Goal: Check status: Check status

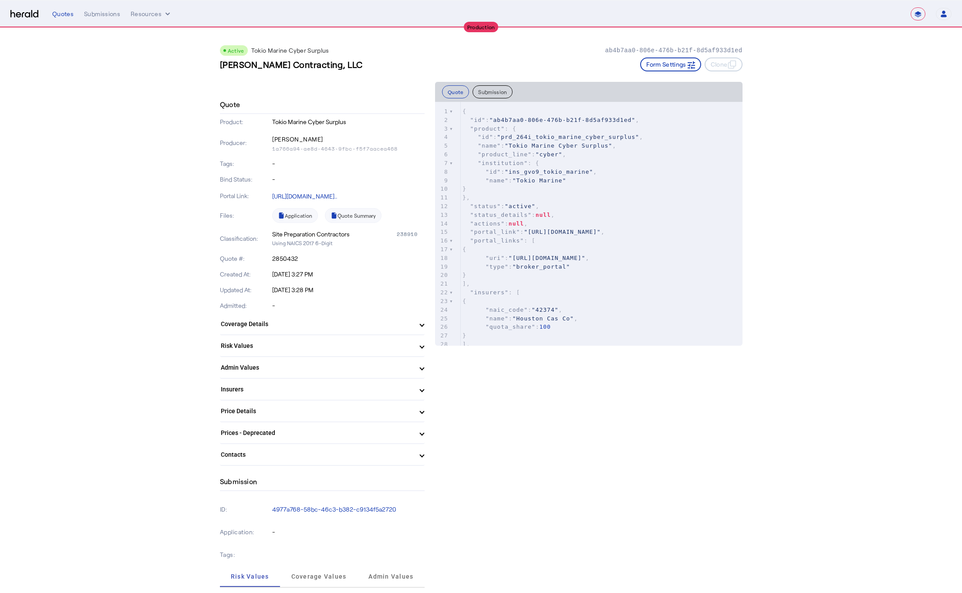
select select "**********"
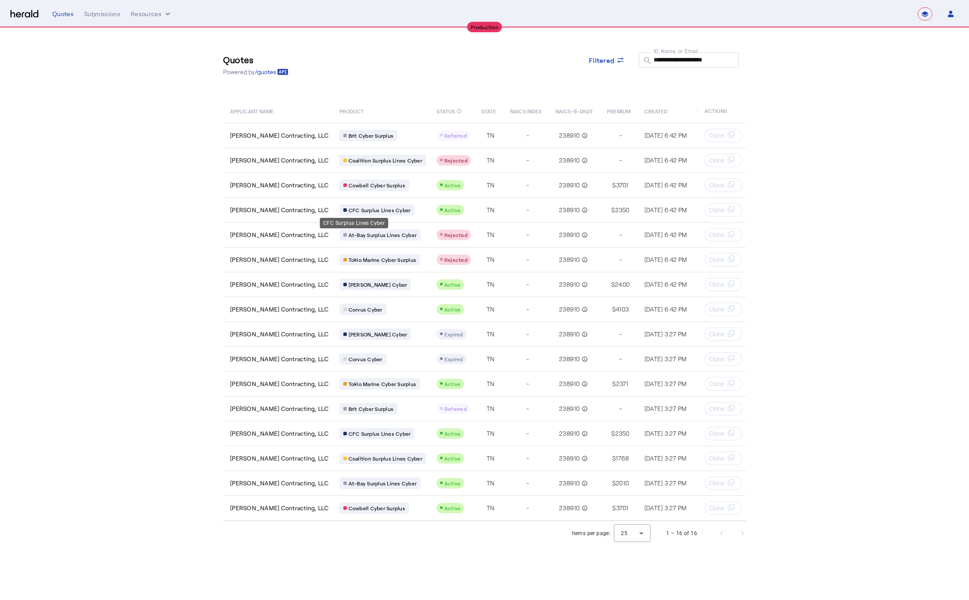
select select "**********"
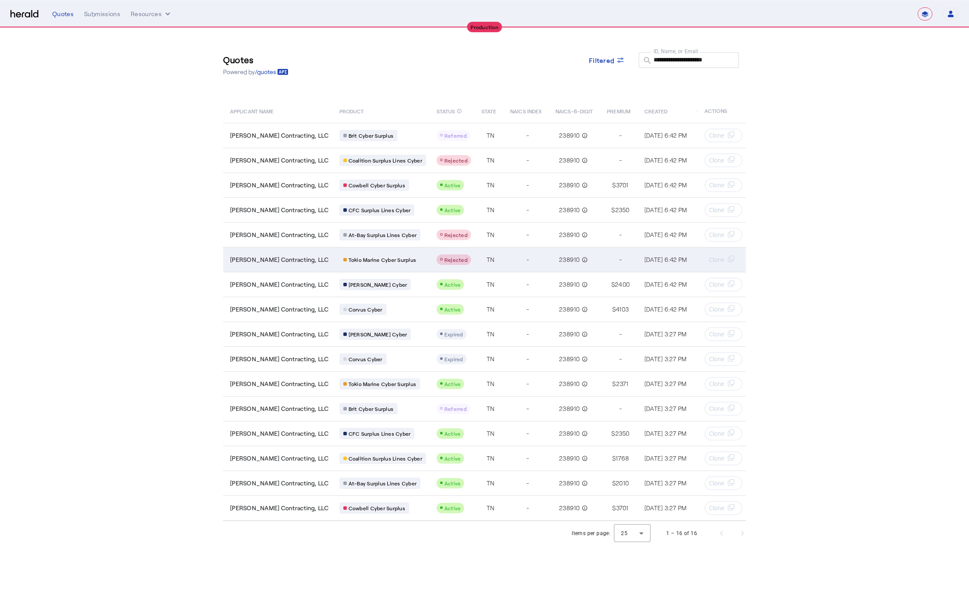
click at [277, 261] on span "[PERSON_NAME] Contracting, LLC" at bounding box center [279, 259] width 99 height 9
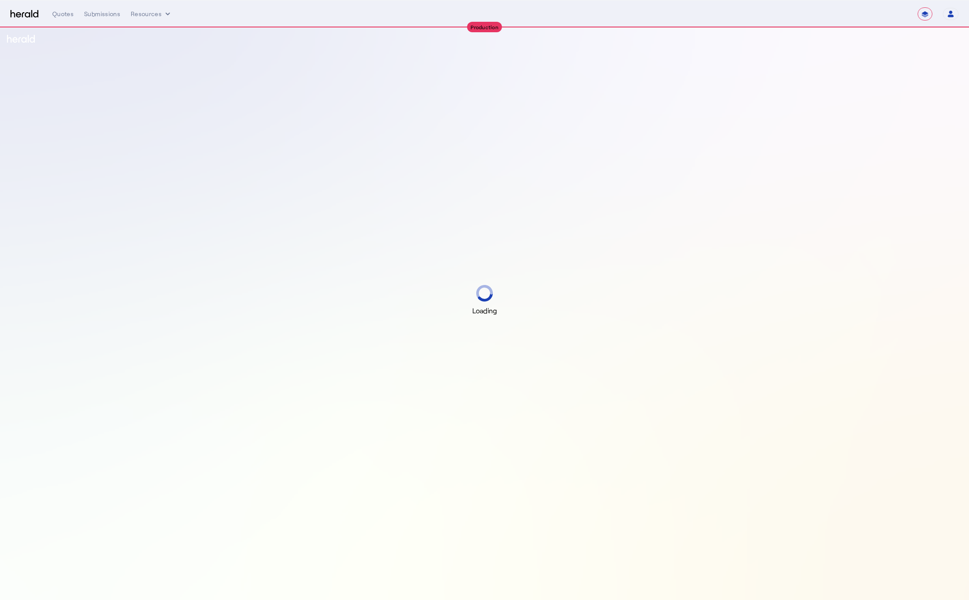
select select "**********"
